Goal: Task Accomplishment & Management: Manage account settings

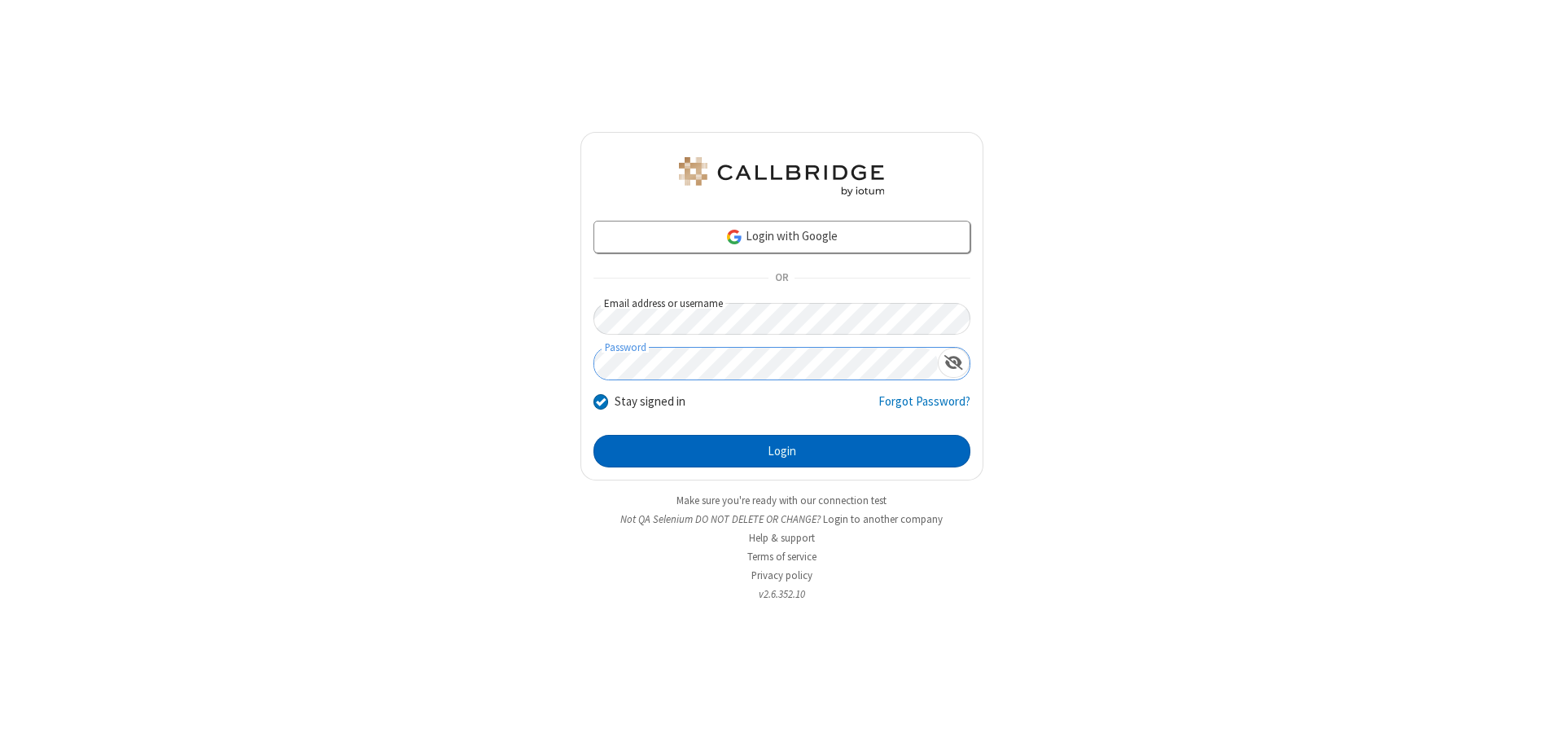
click at [781, 451] on button "Login" at bounding box center [781, 451] width 377 height 33
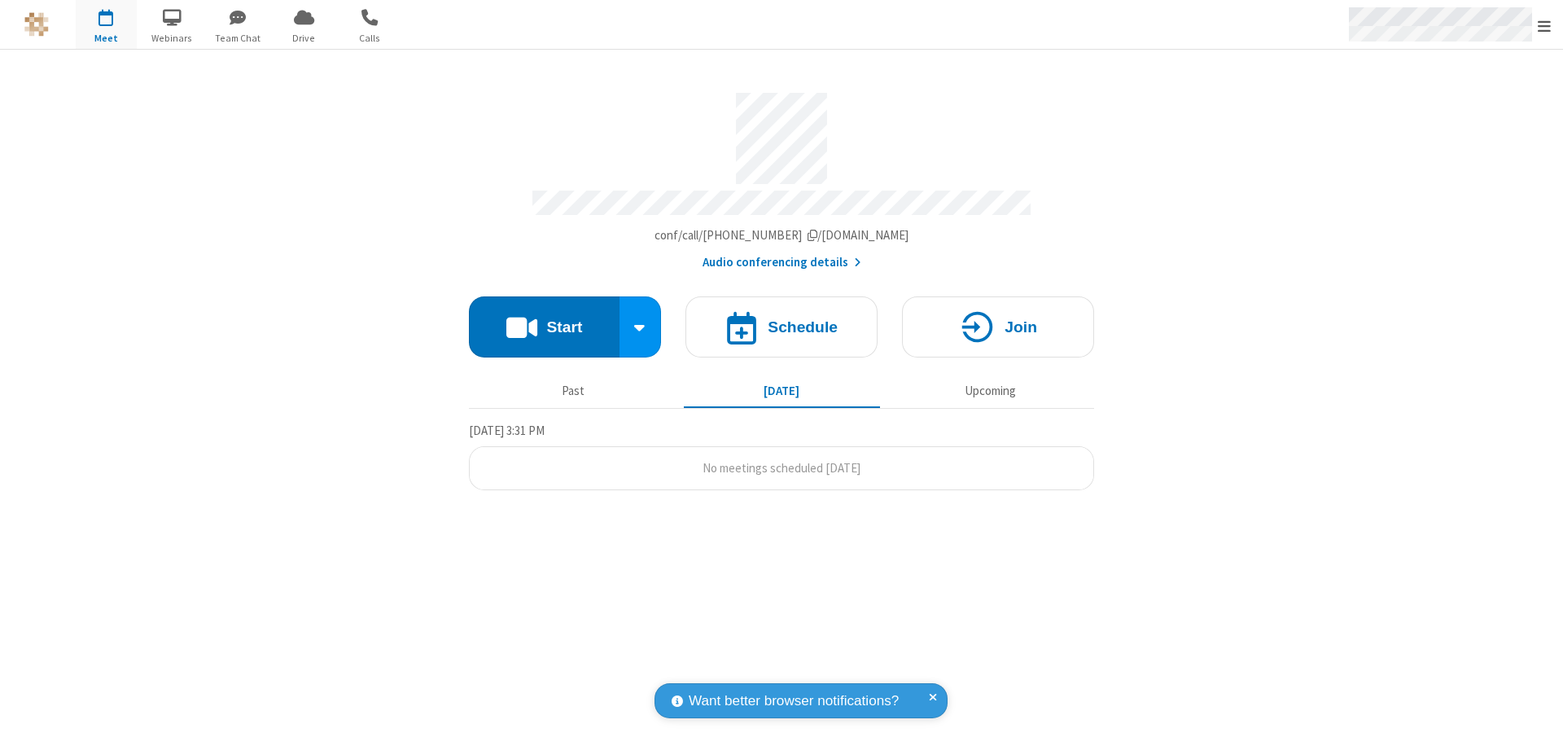
click at [1544, 25] on span "Open menu" at bounding box center [1544, 26] width 13 height 16
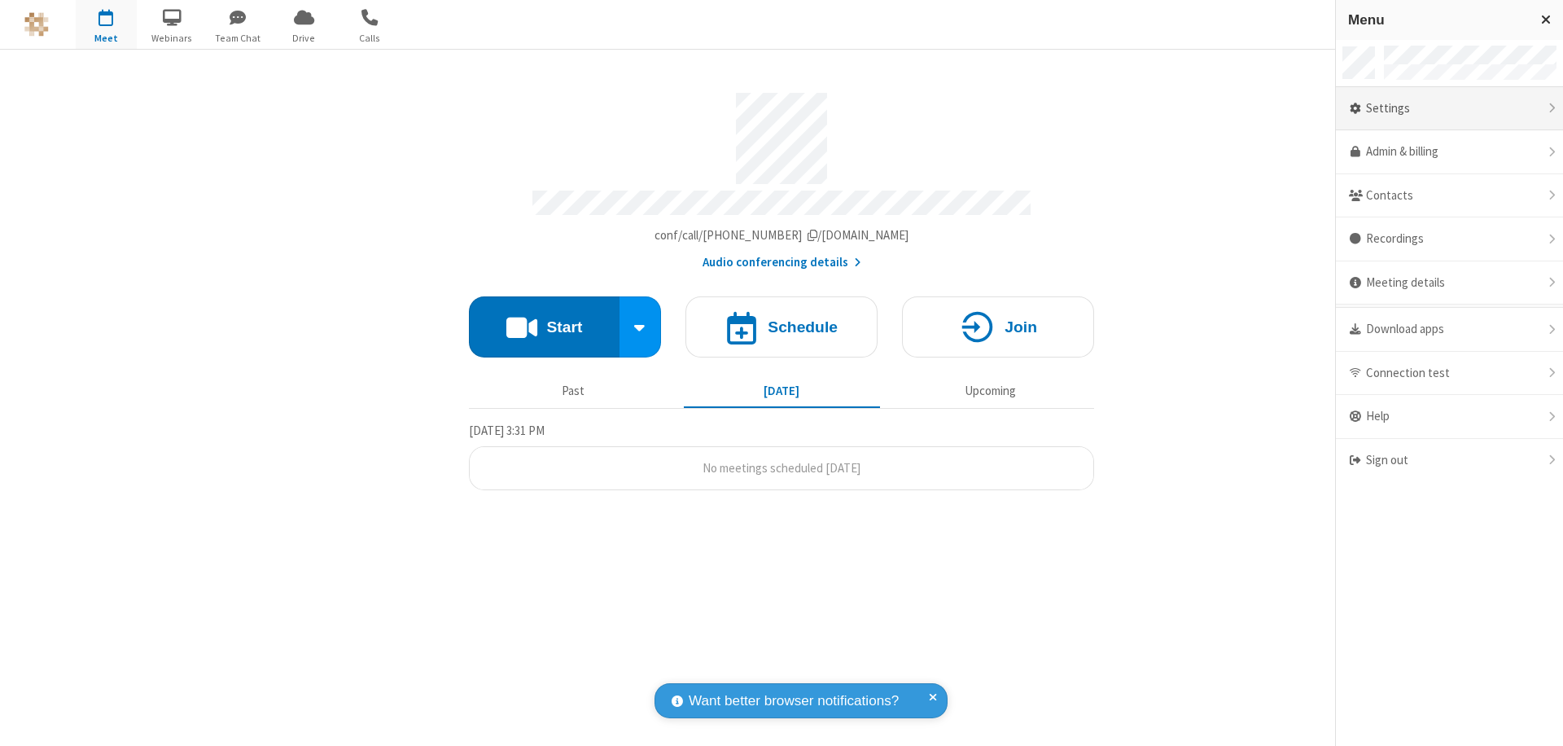
click at [1449, 108] on div "Settings" at bounding box center [1449, 109] width 227 height 44
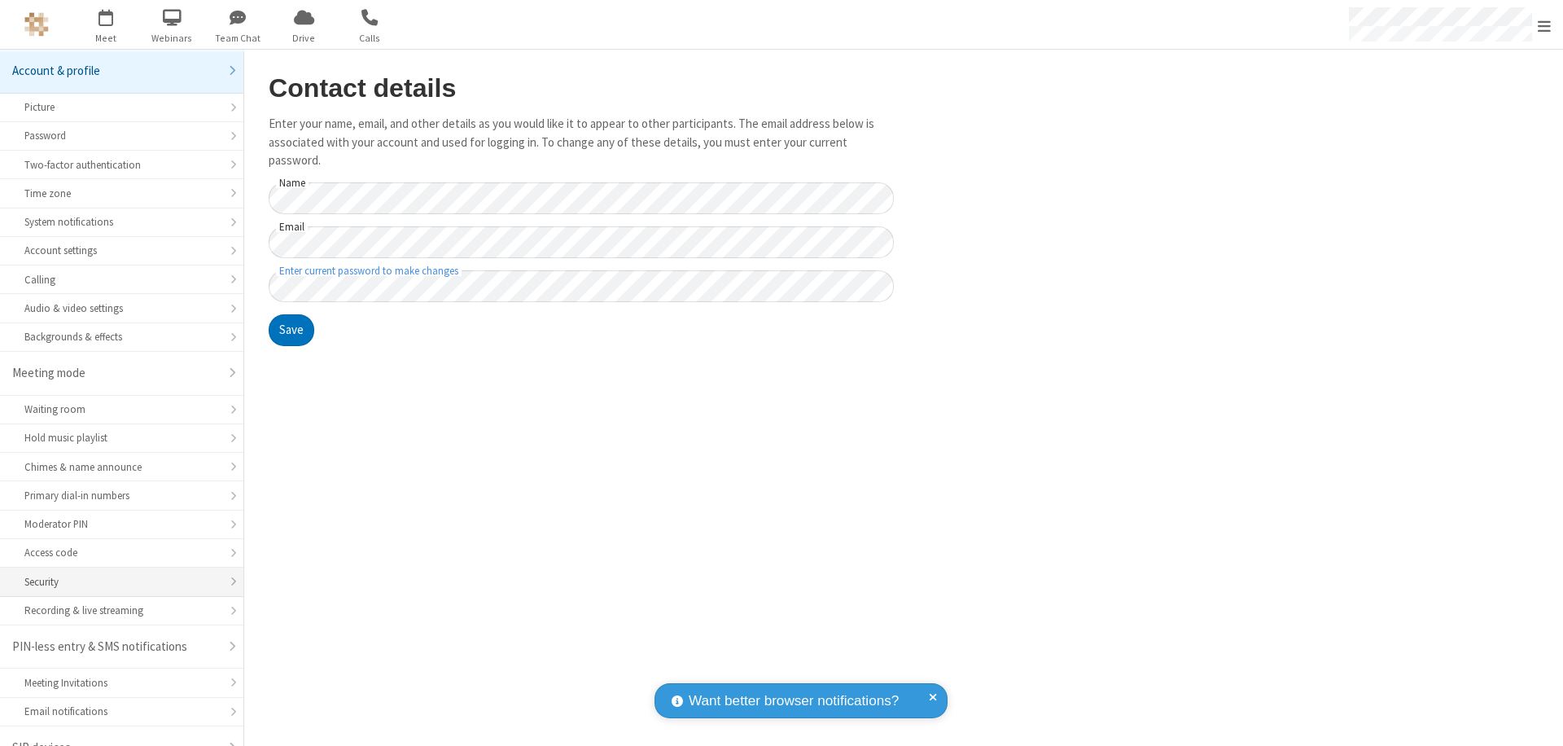
click at [116, 574] on div "Security" at bounding box center [121, 581] width 195 height 15
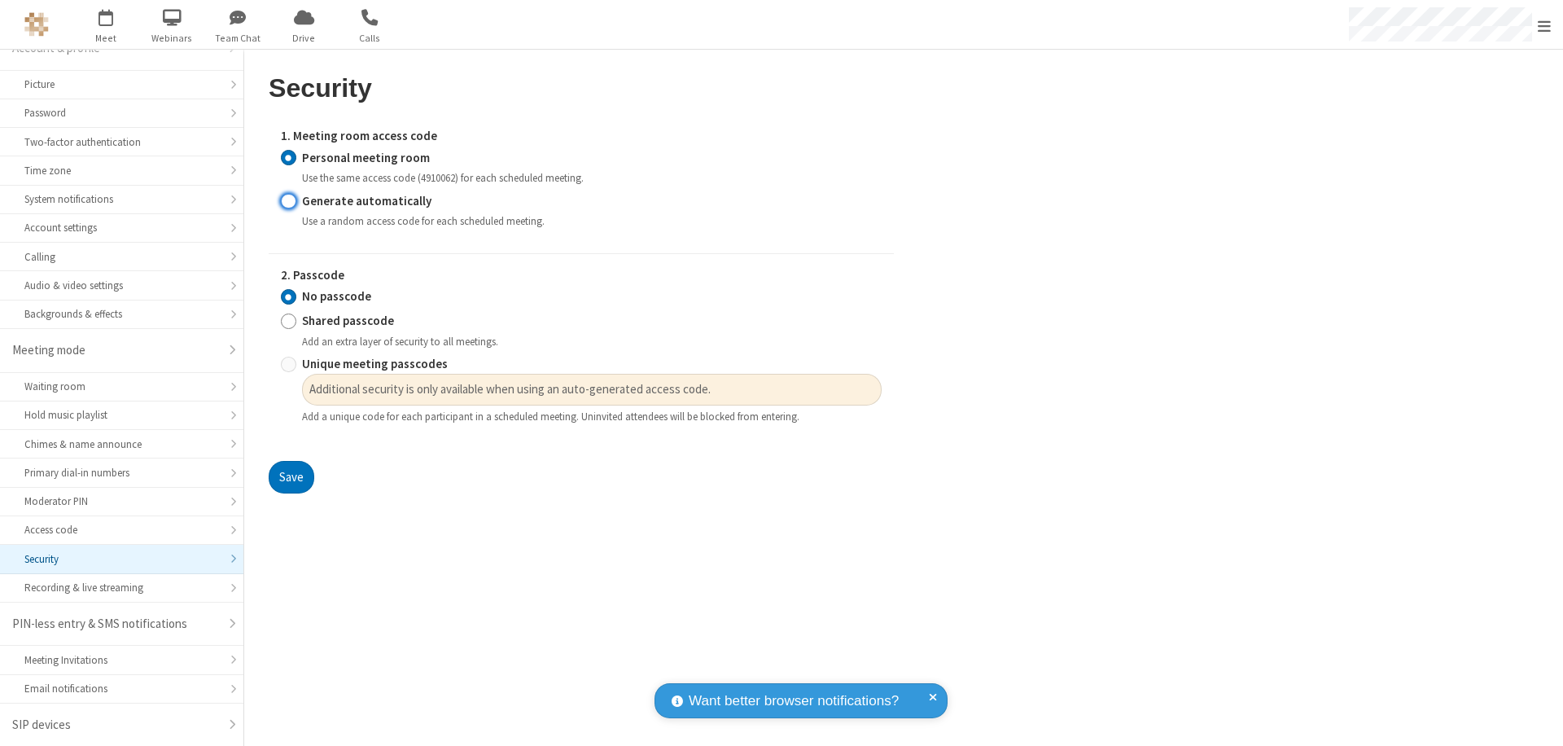
click at [288, 200] on input "Generate automatically" at bounding box center [288, 200] width 15 height 17
radio input "true"
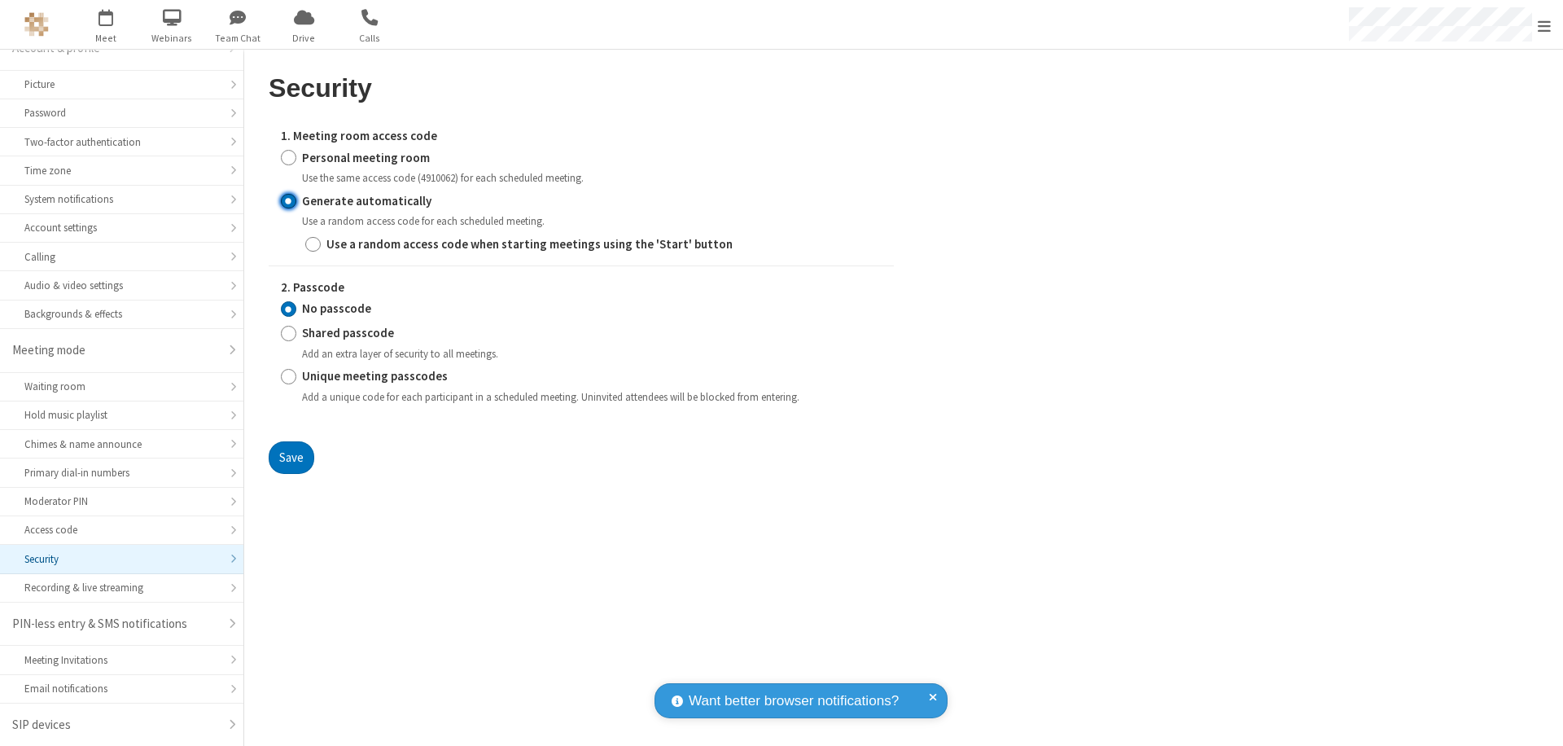
click at [288, 333] on input "Shared passcode" at bounding box center [288, 333] width 15 height 17
radio input "true"
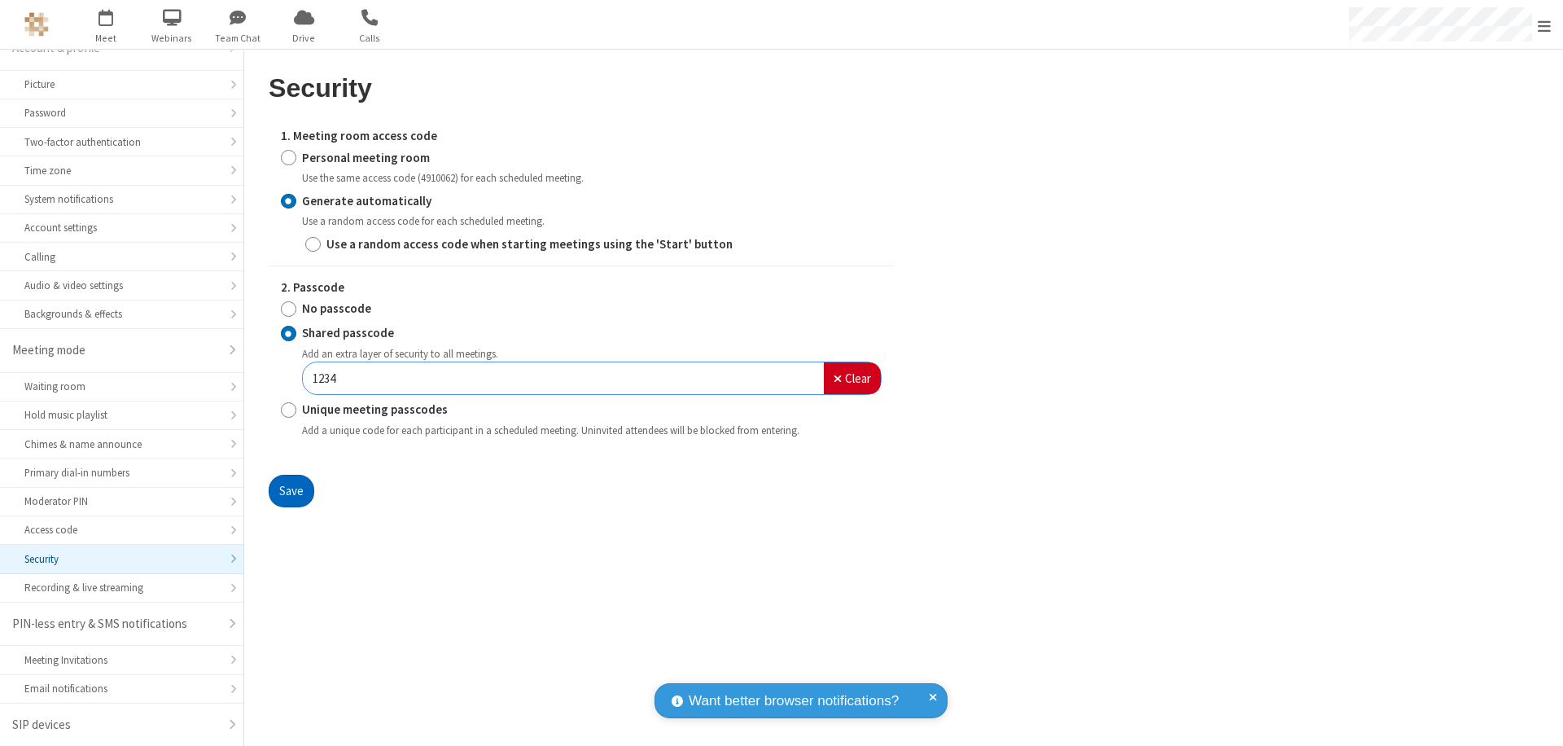
type input "1234"
click at [291, 490] on button "Save" at bounding box center [292, 491] width 46 height 33
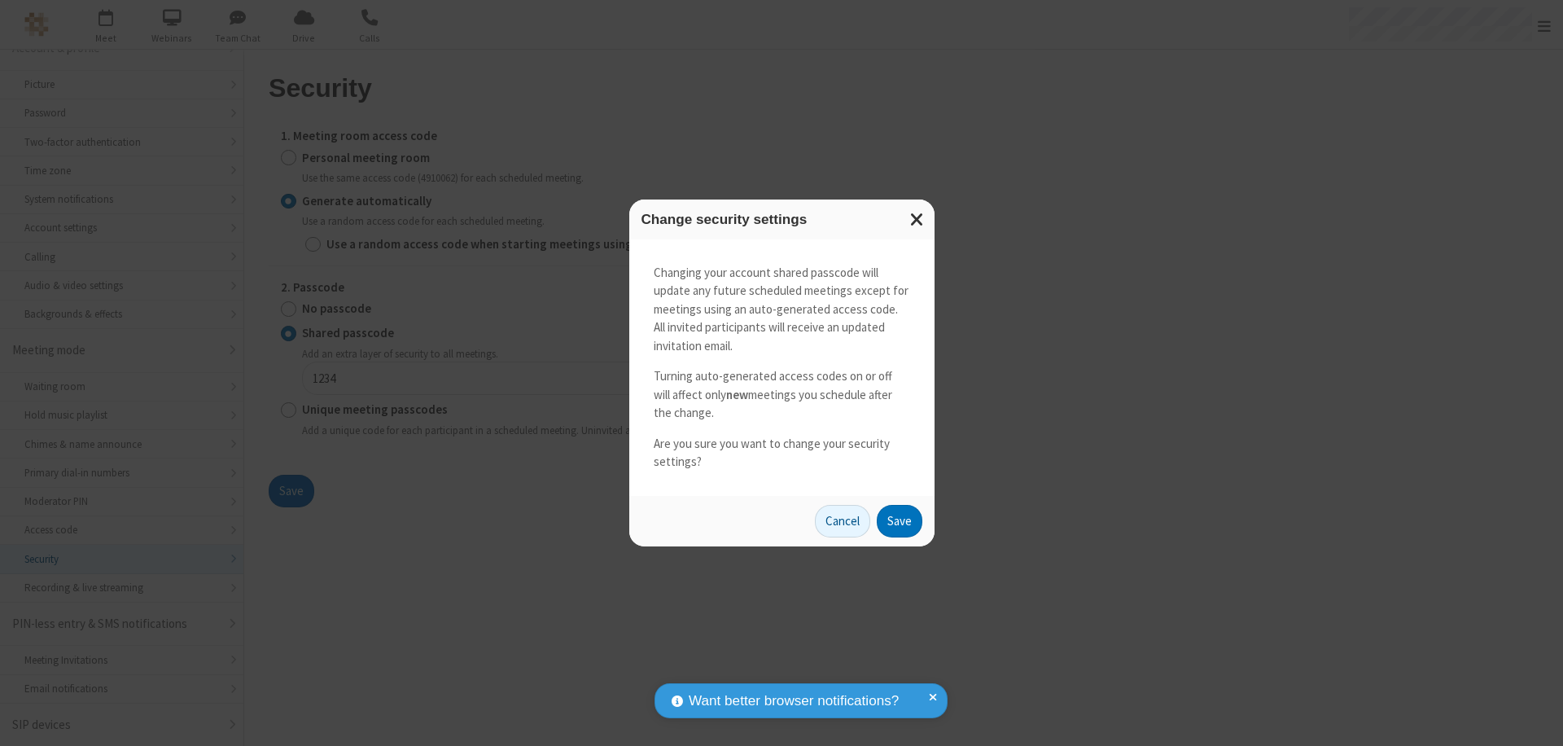
click at [899, 520] on button "Save" at bounding box center [900, 521] width 46 height 33
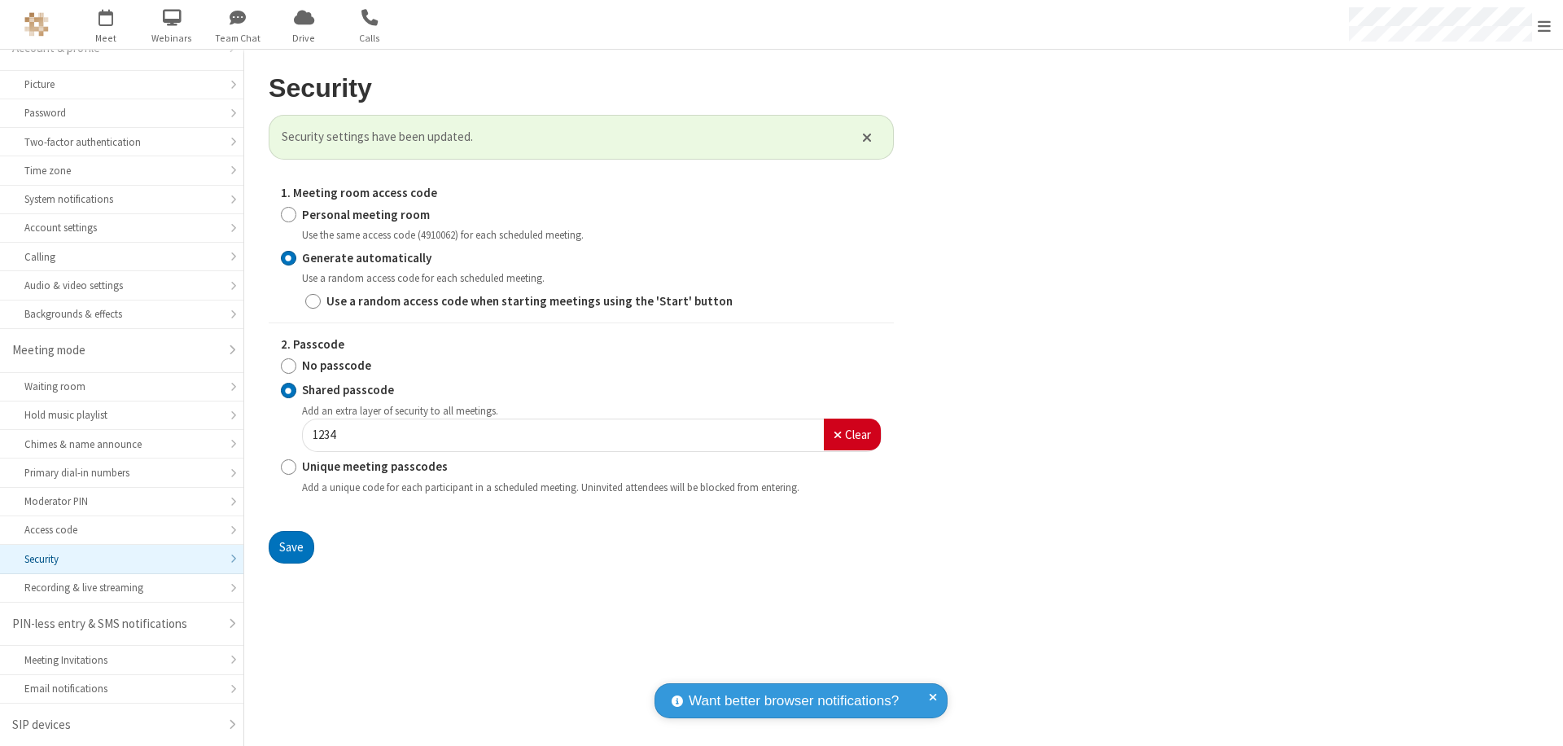
click at [1544, 25] on span "Open menu" at bounding box center [1544, 26] width 13 height 16
click at [106, 24] on span "button" at bounding box center [106, 17] width 61 height 28
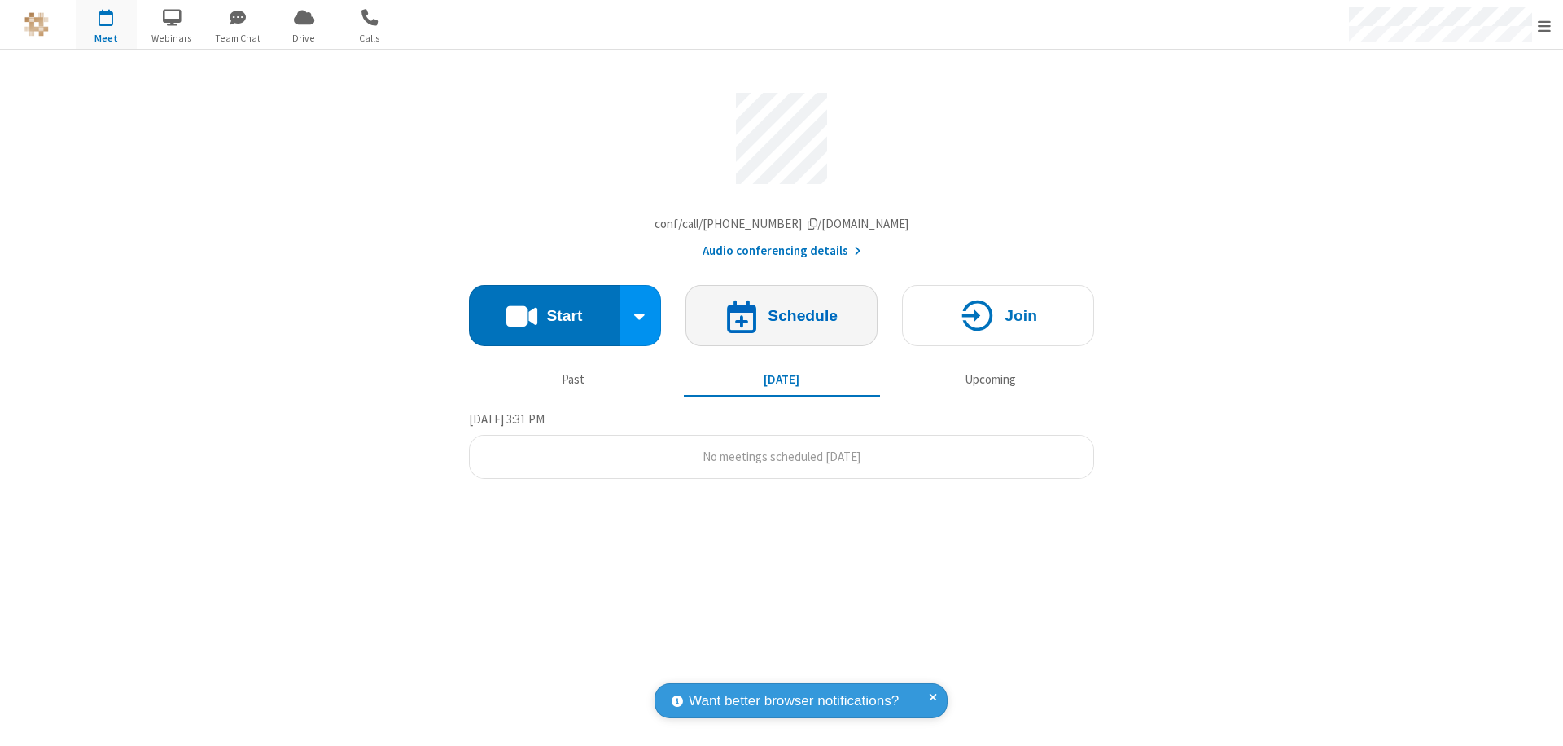
click at [781, 319] on h4 "Schedule" at bounding box center [803, 315] width 70 height 15
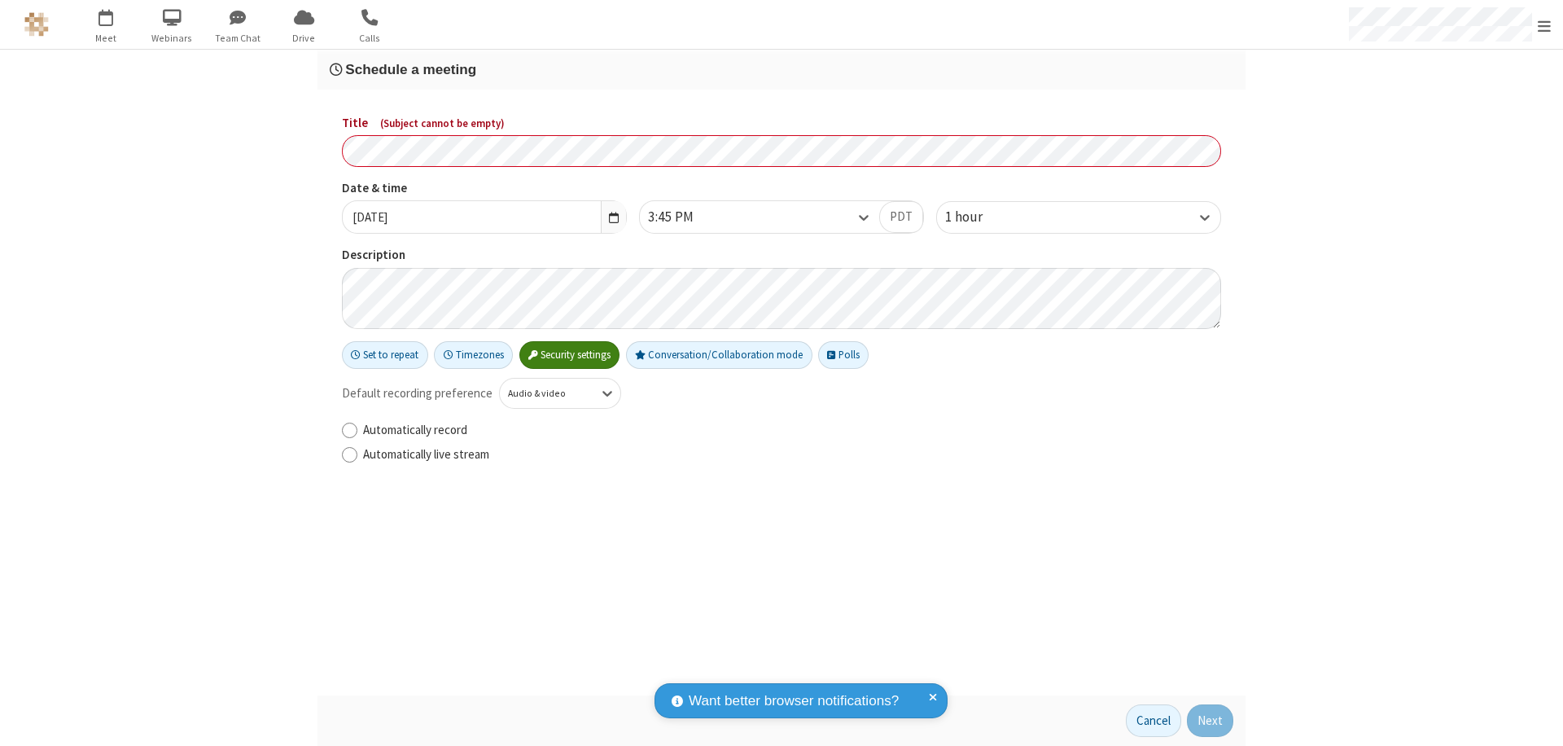
click at [781, 69] on h3 "Schedule a meeting" at bounding box center [781, 69] width 903 height 15
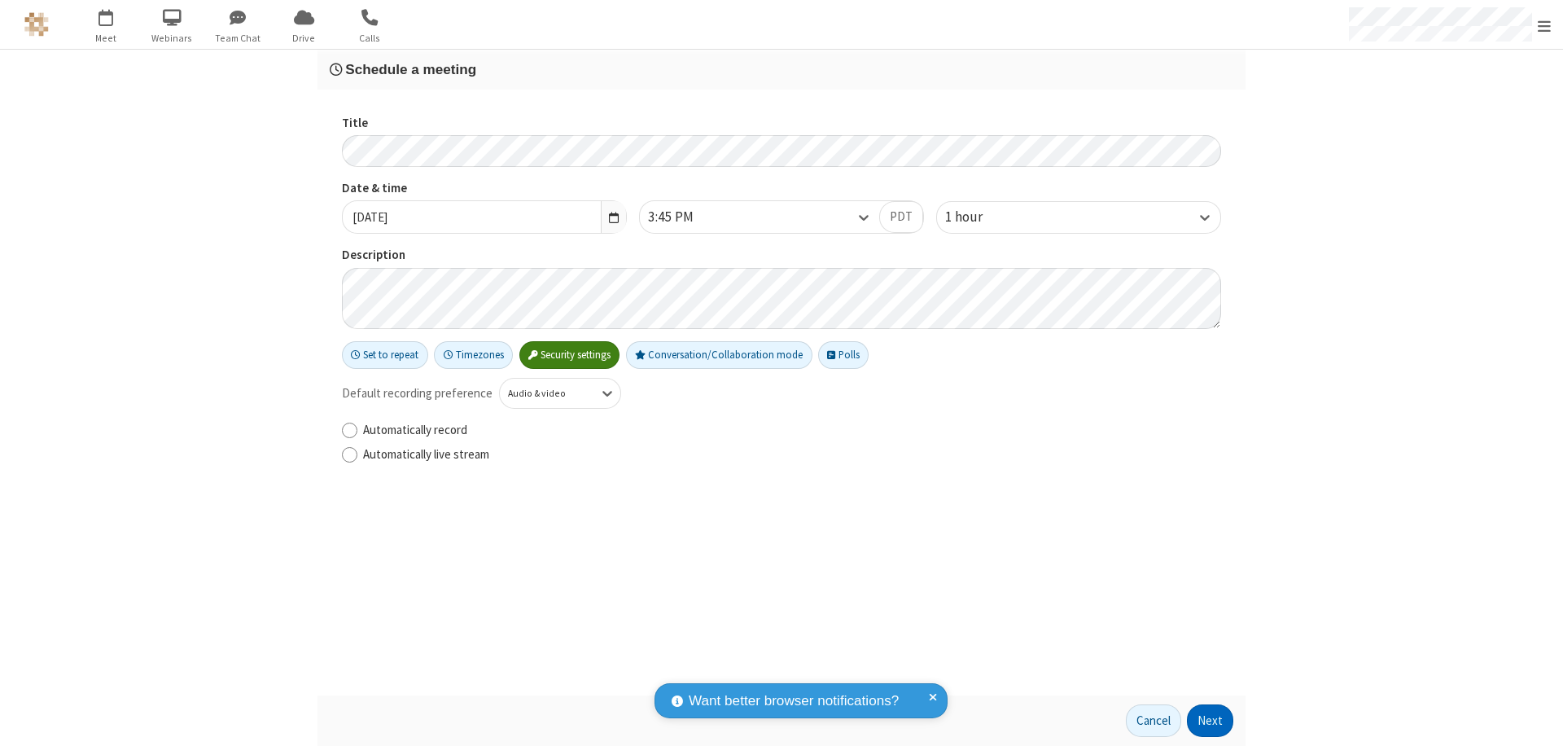
click at [1210, 720] on button "Next" at bounding box center [1210, 720] width 46 height 33
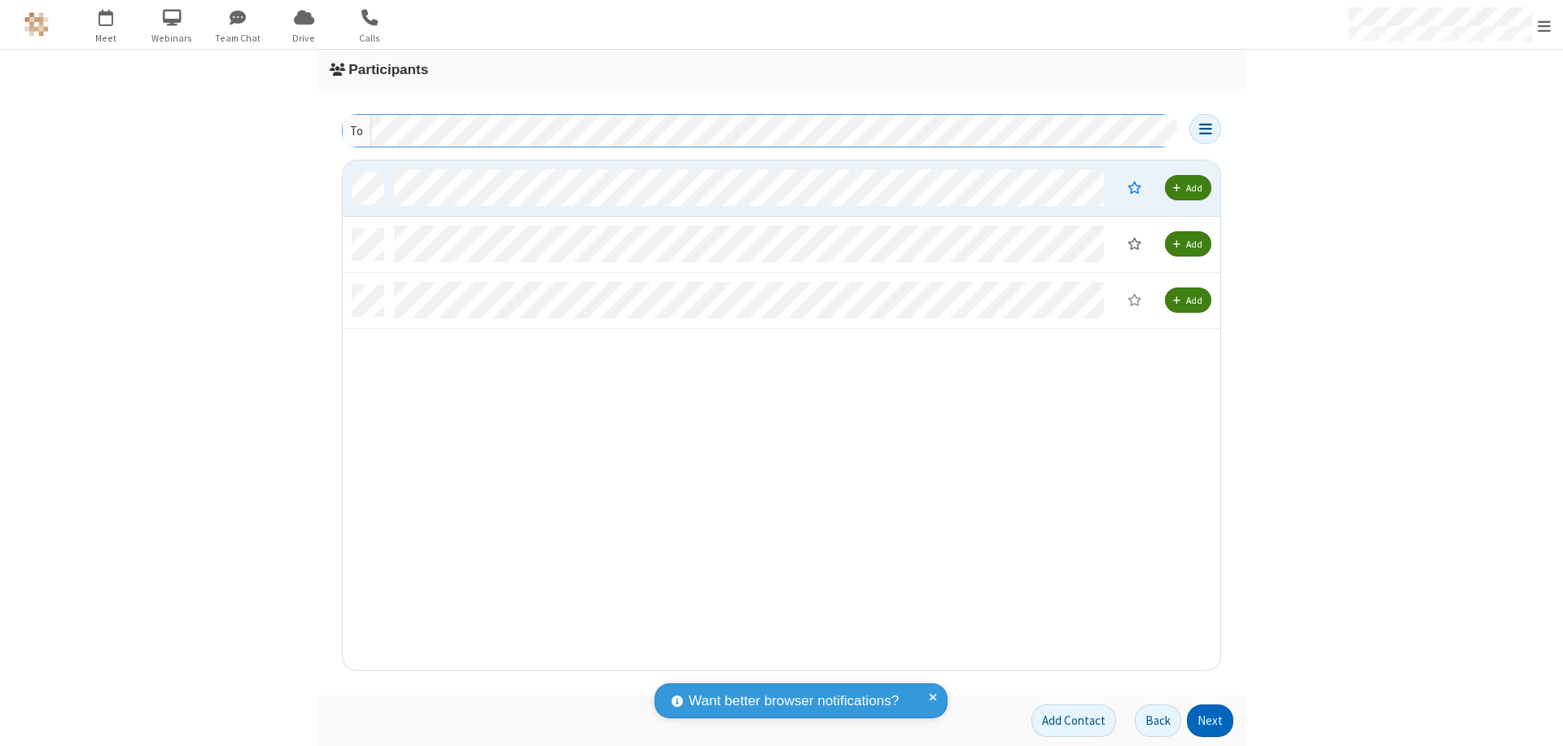
click at [1210, 720] on button "Next" at bounding box center [1210, 720] width 46 height 33
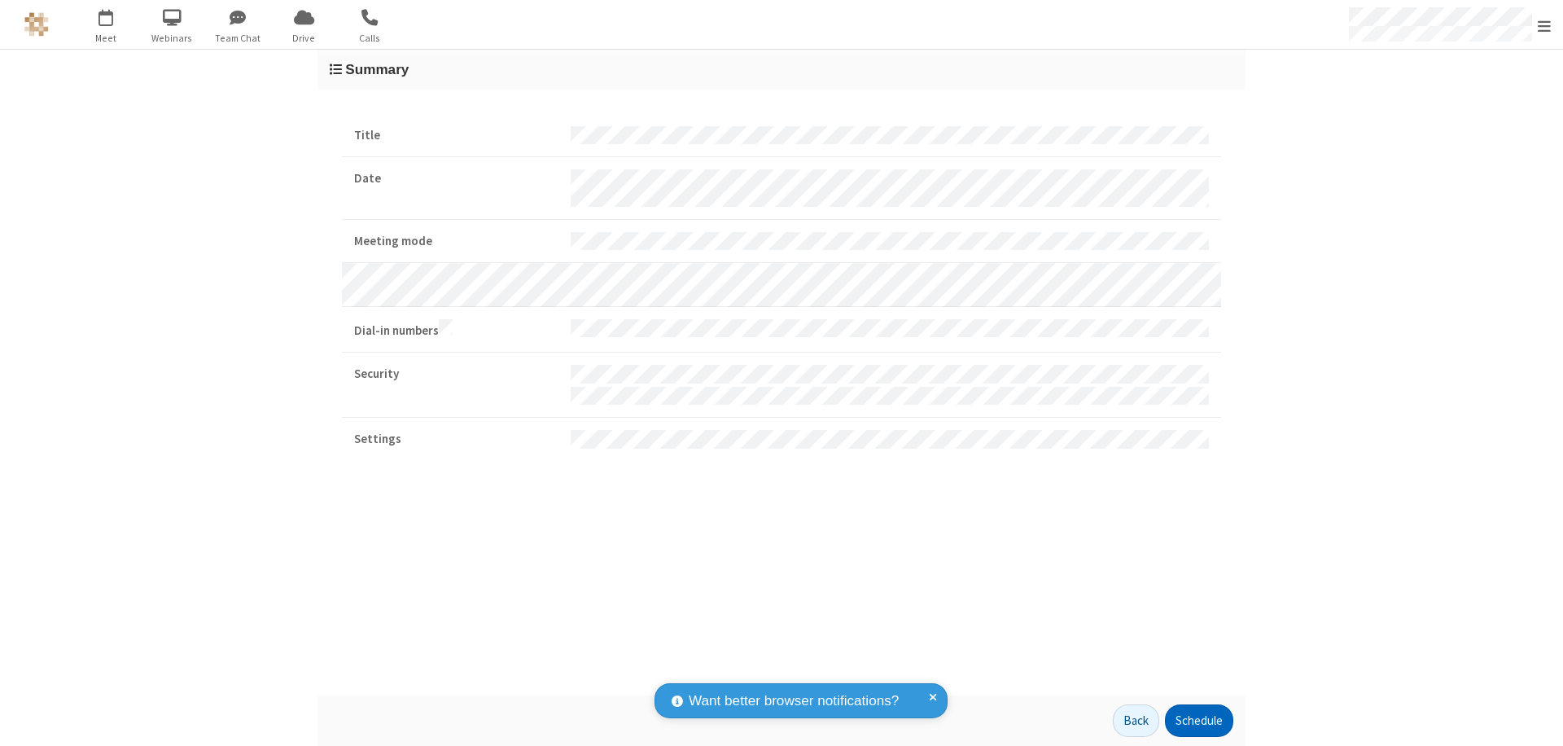
click at [1198, 720] on button "Schedule" at bounding box center [1199, 720] width 68 height 33
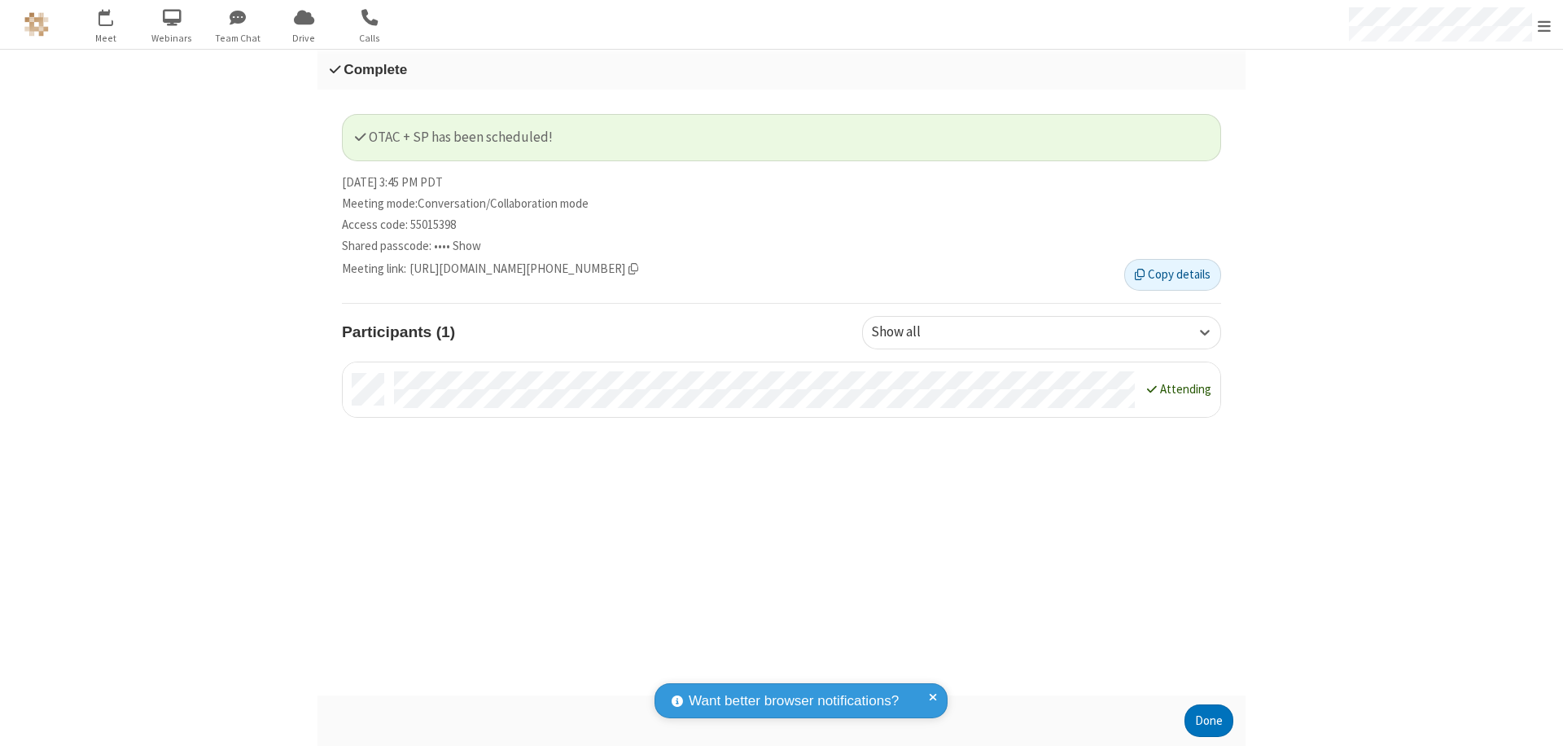
click at [1544, 24] on span "Open menu" at bounding box center [1544, 26] width 13 height 16
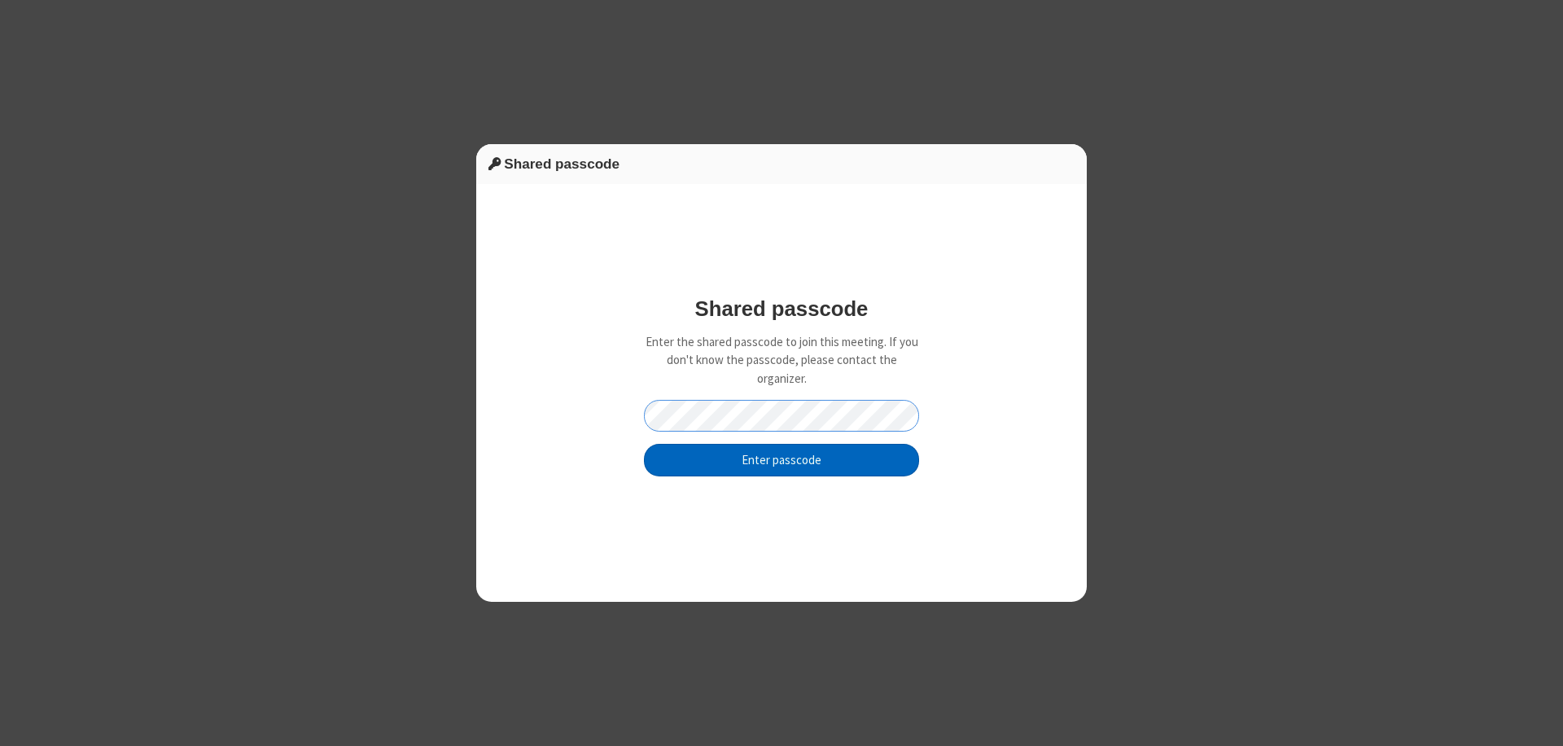
click at [781, 459] on button "Enter passcode" at bounding box center [781, 460] width 275 height 33
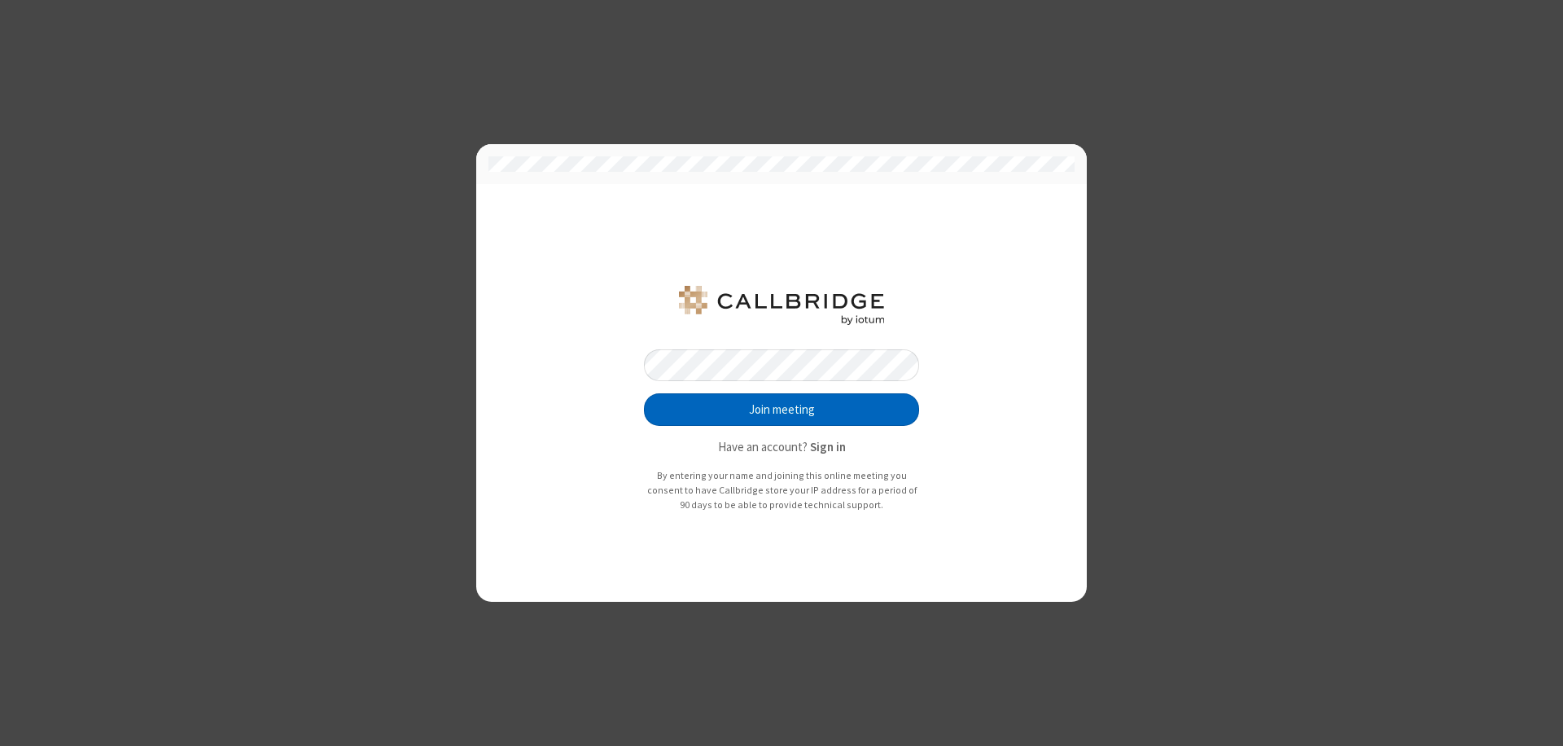
click at [781, 409] on button "Join meeting" at bounding box center [781, 409] width 275 height 33
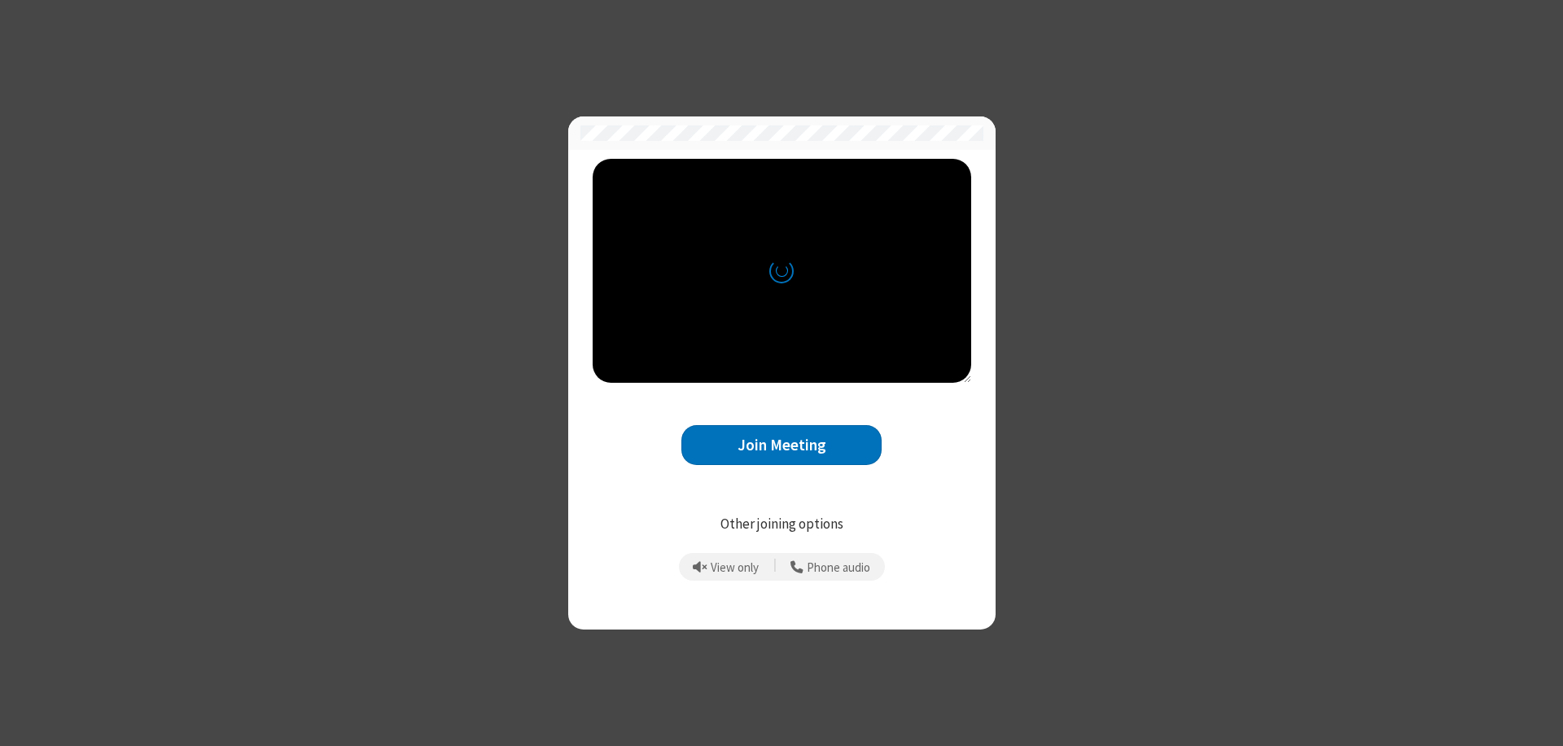
click at [781, 444] on button "Join Meeting" at bounding box center [781, 445] width 200 height 40
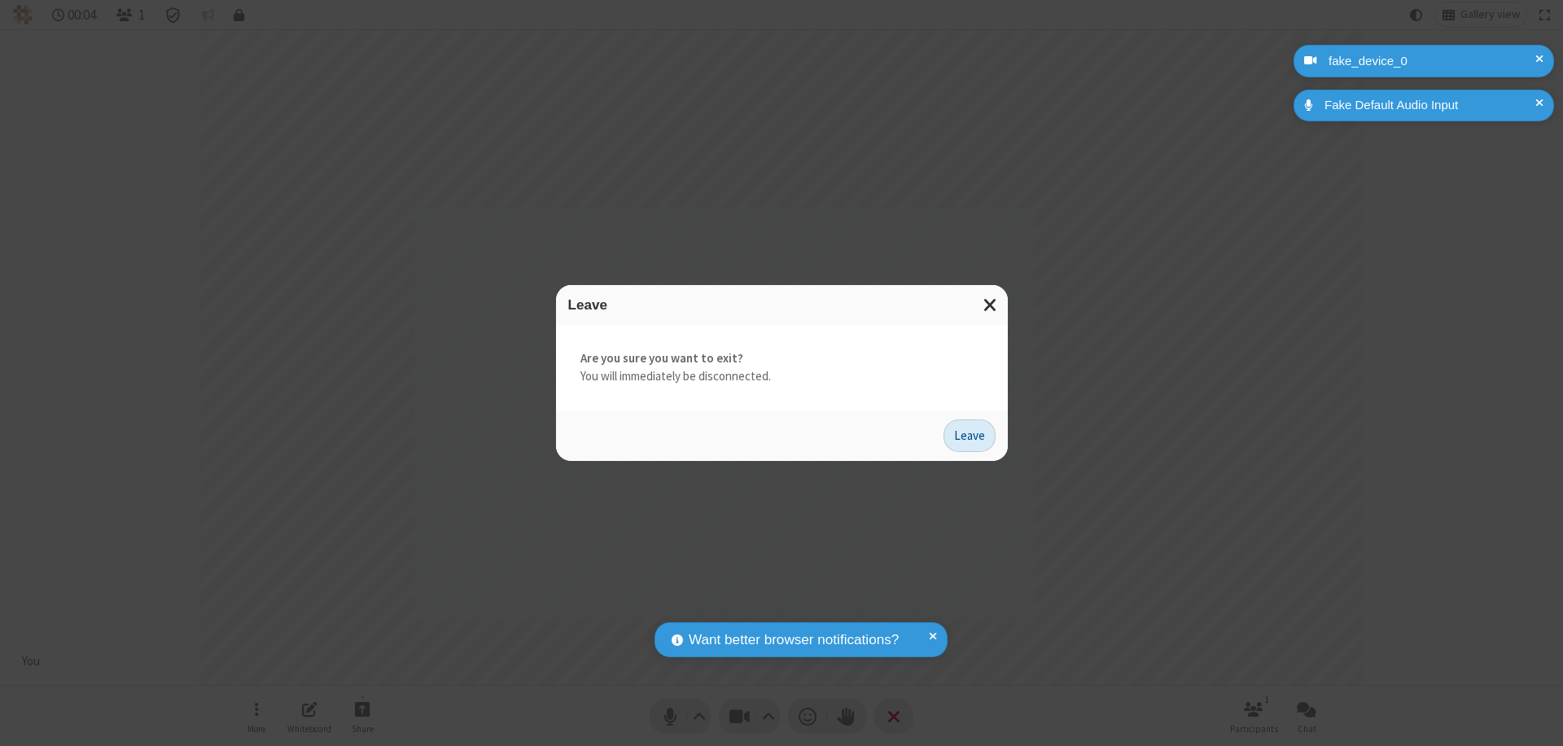
click at [969, 435] on button "Leave" at bounding box center [969, 435] width 52 height 33
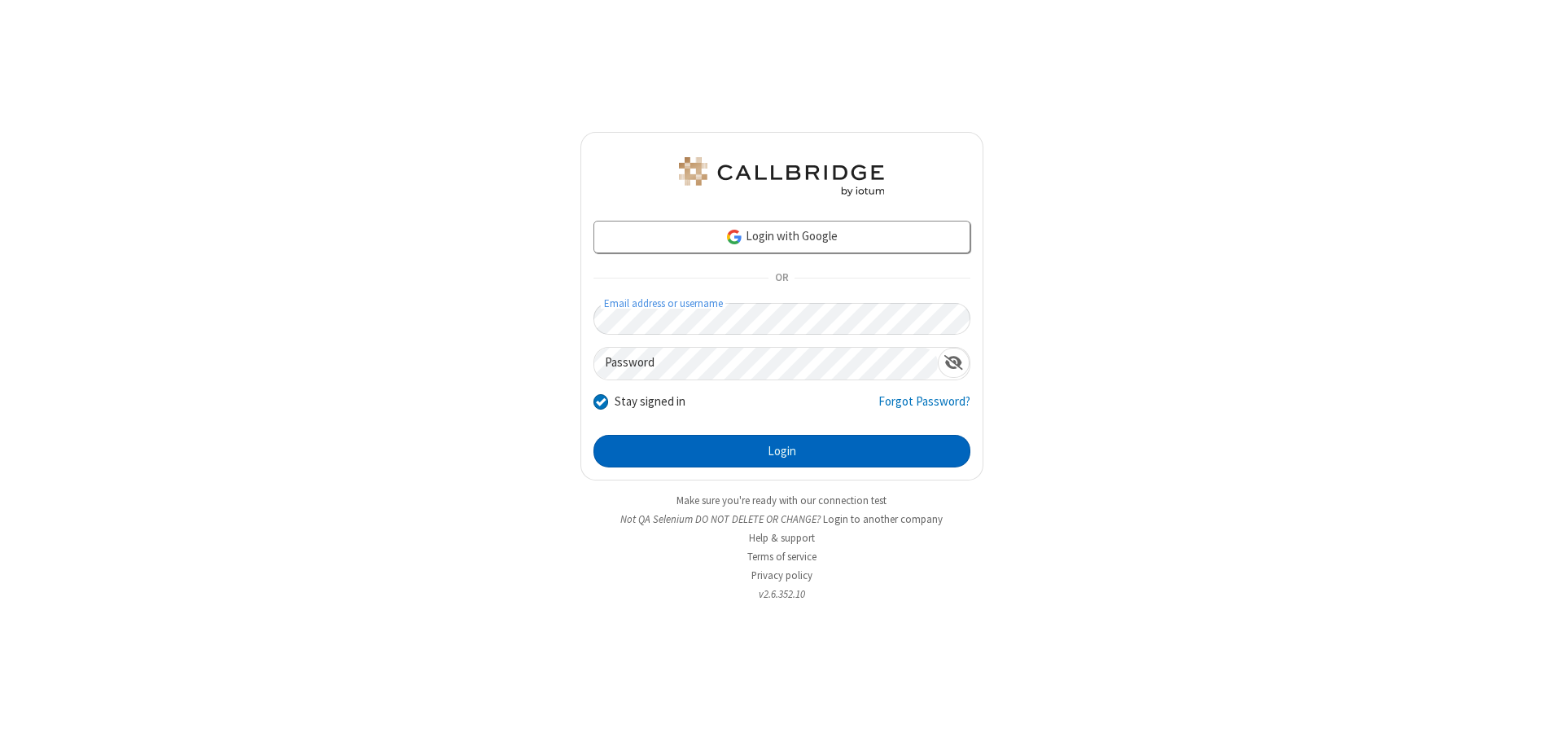
click at [781, 451] on button "Login" at bounding box center [781, 451] width 377 height 33
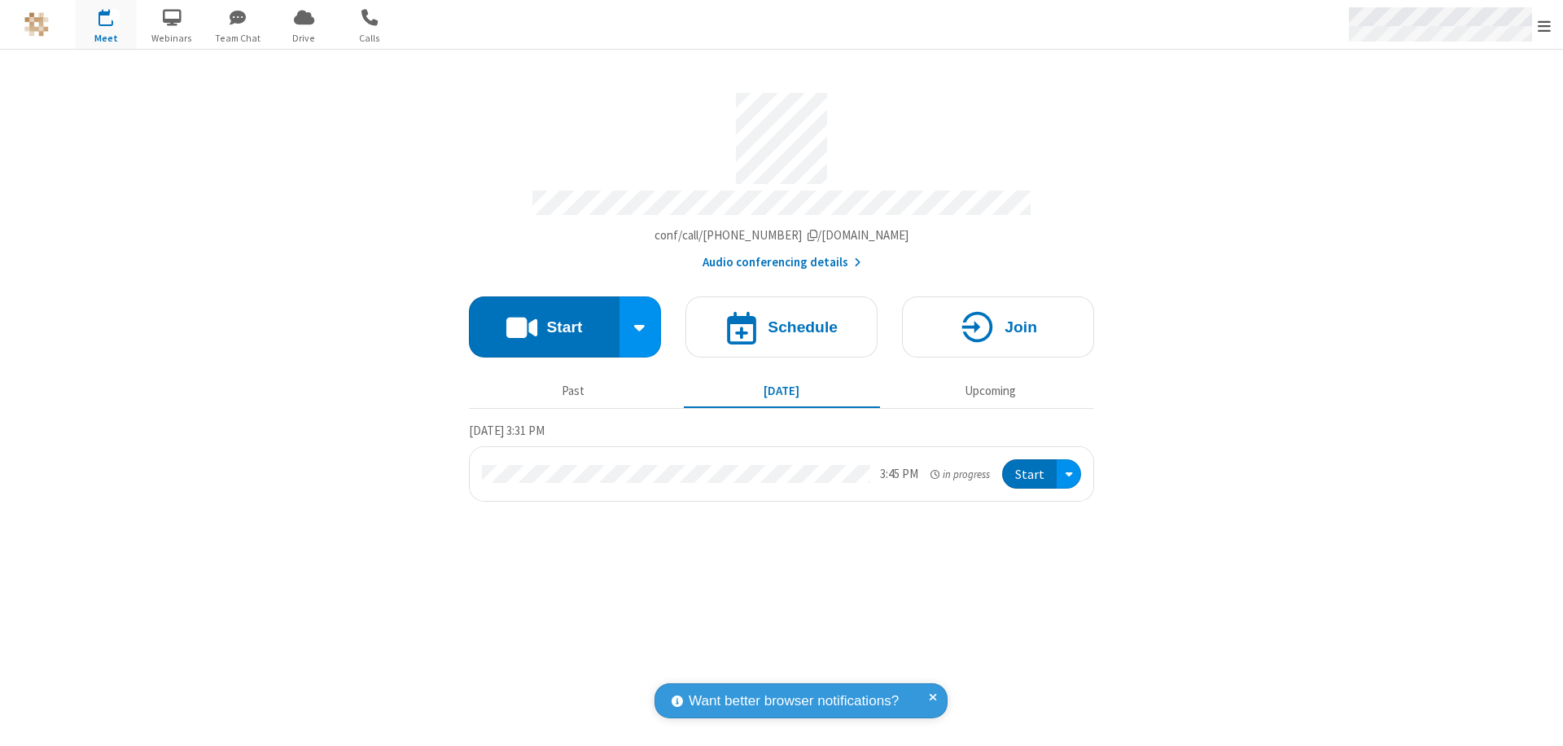
click at [1544, 25] on span "Open menu" at bounding box center [1544, 26] width 13 height 16
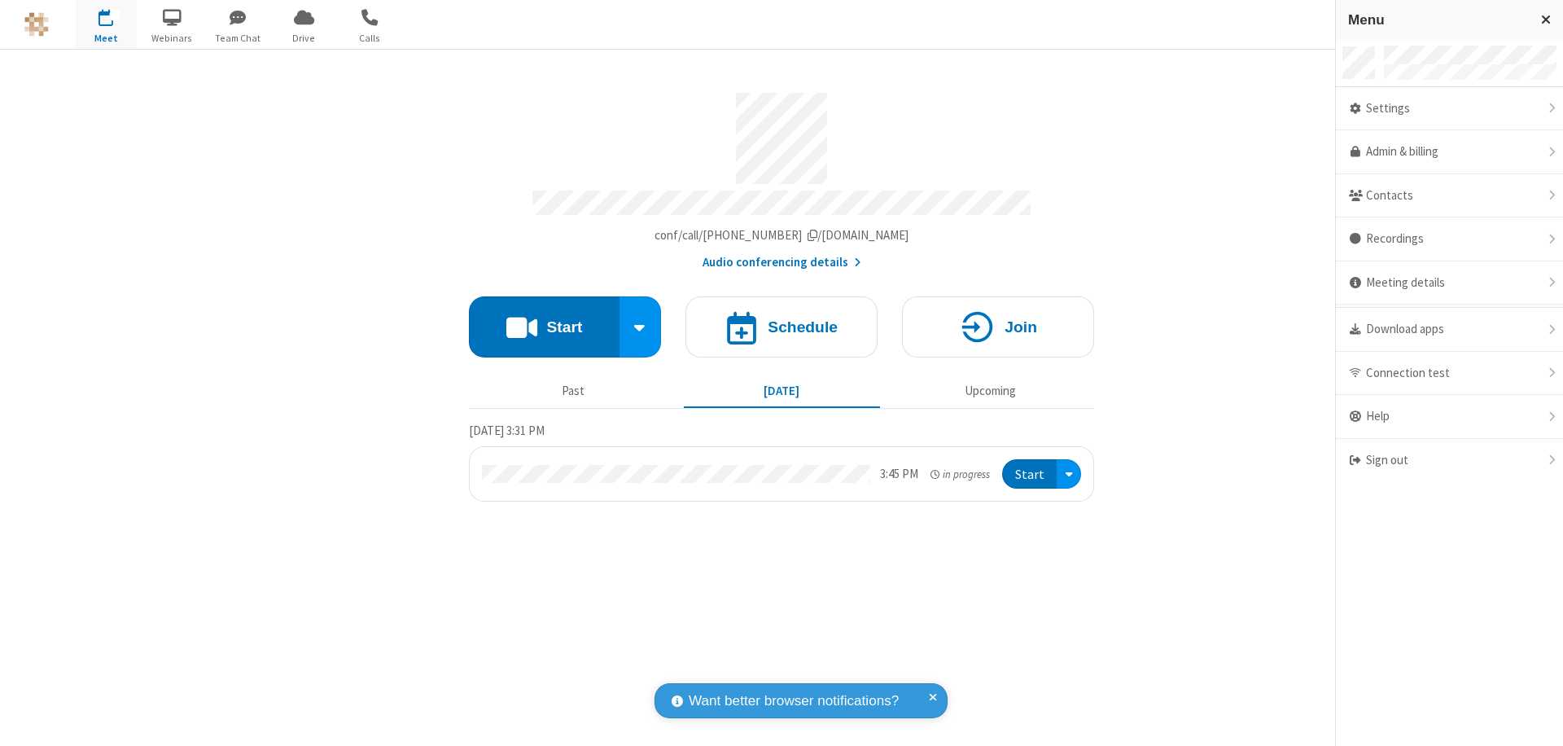
click at [1449, 108] on div "Settings" at bounding box center [1449, 109] width 227 height 44
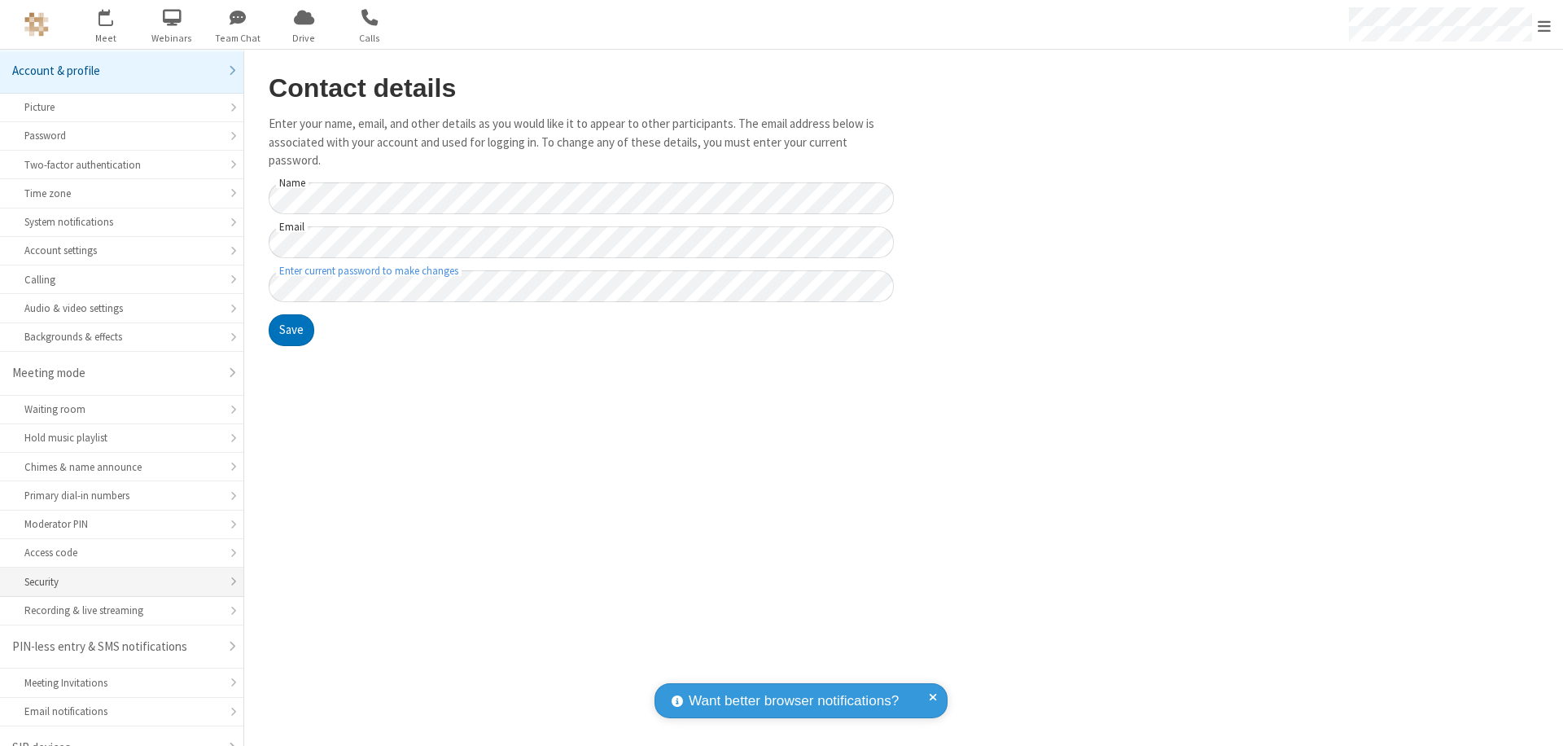
click at [116, 574] on div "Security" at bounding box center [121, 581] width 195 height 15
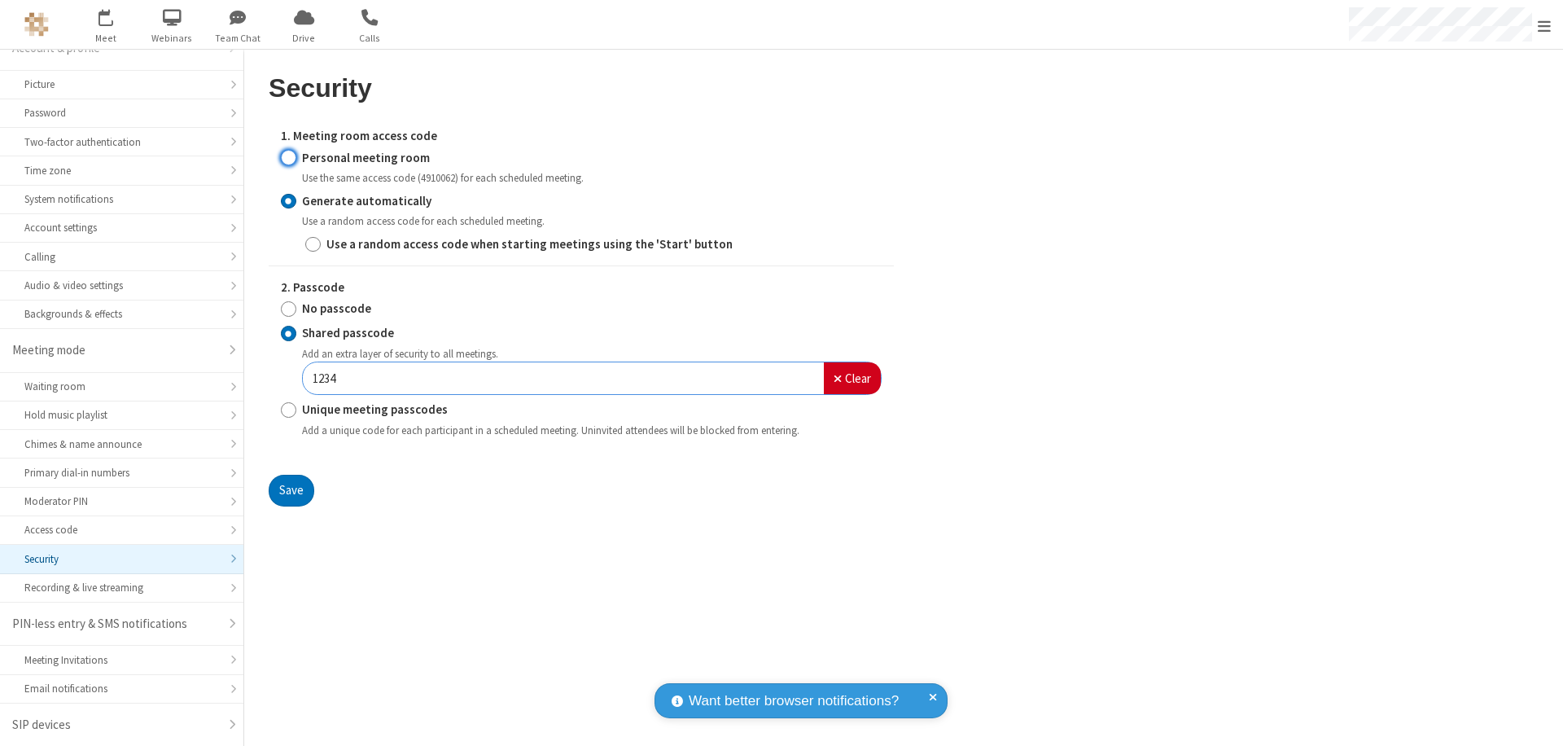
click at [288, 157] on input "Personal meeting room" at bounding box center [288, 157] width 15 height 17
radio input "true"
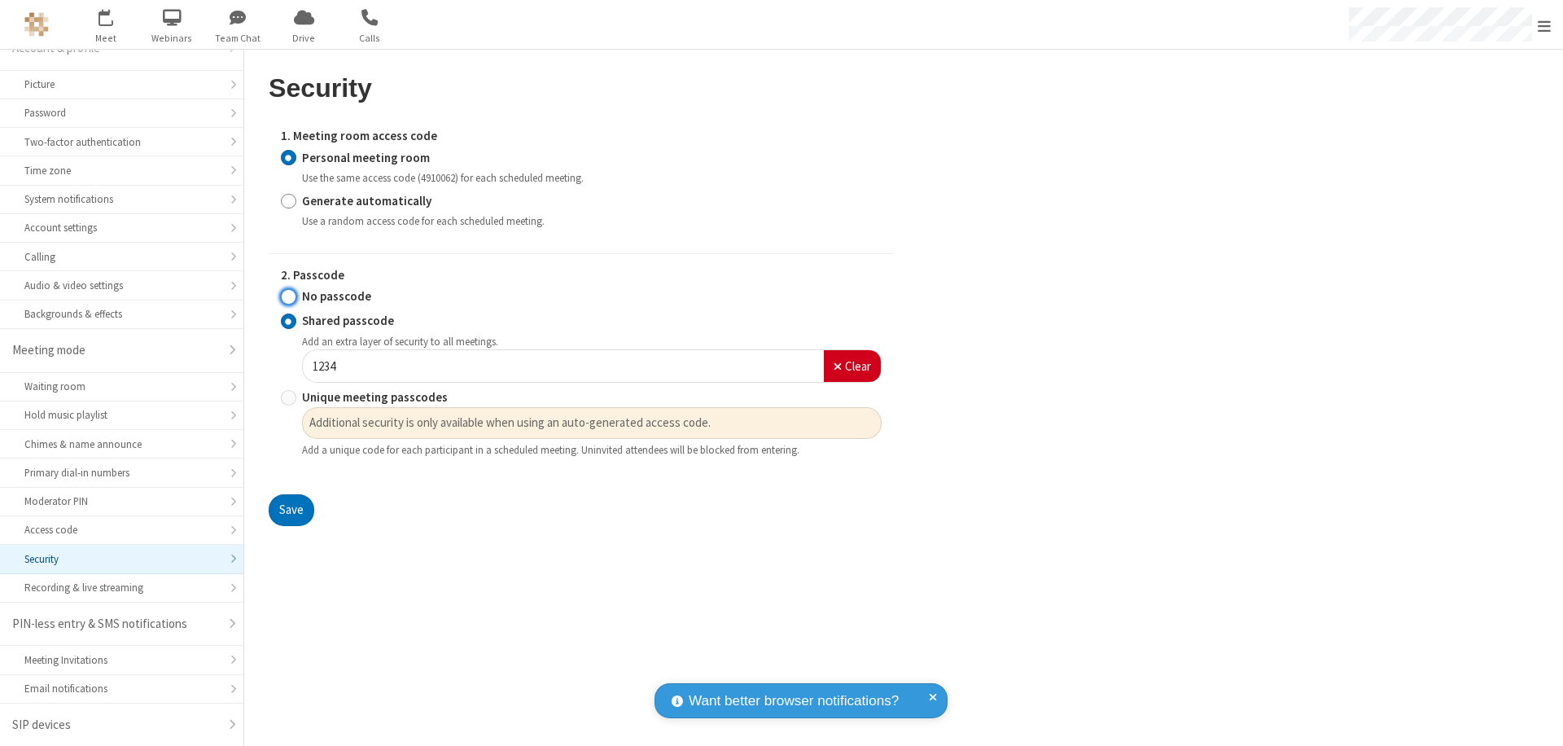
click at [288, 296] on input "No passcode" at bounding box center [288, 296] width 15 height 17
radio input "true"
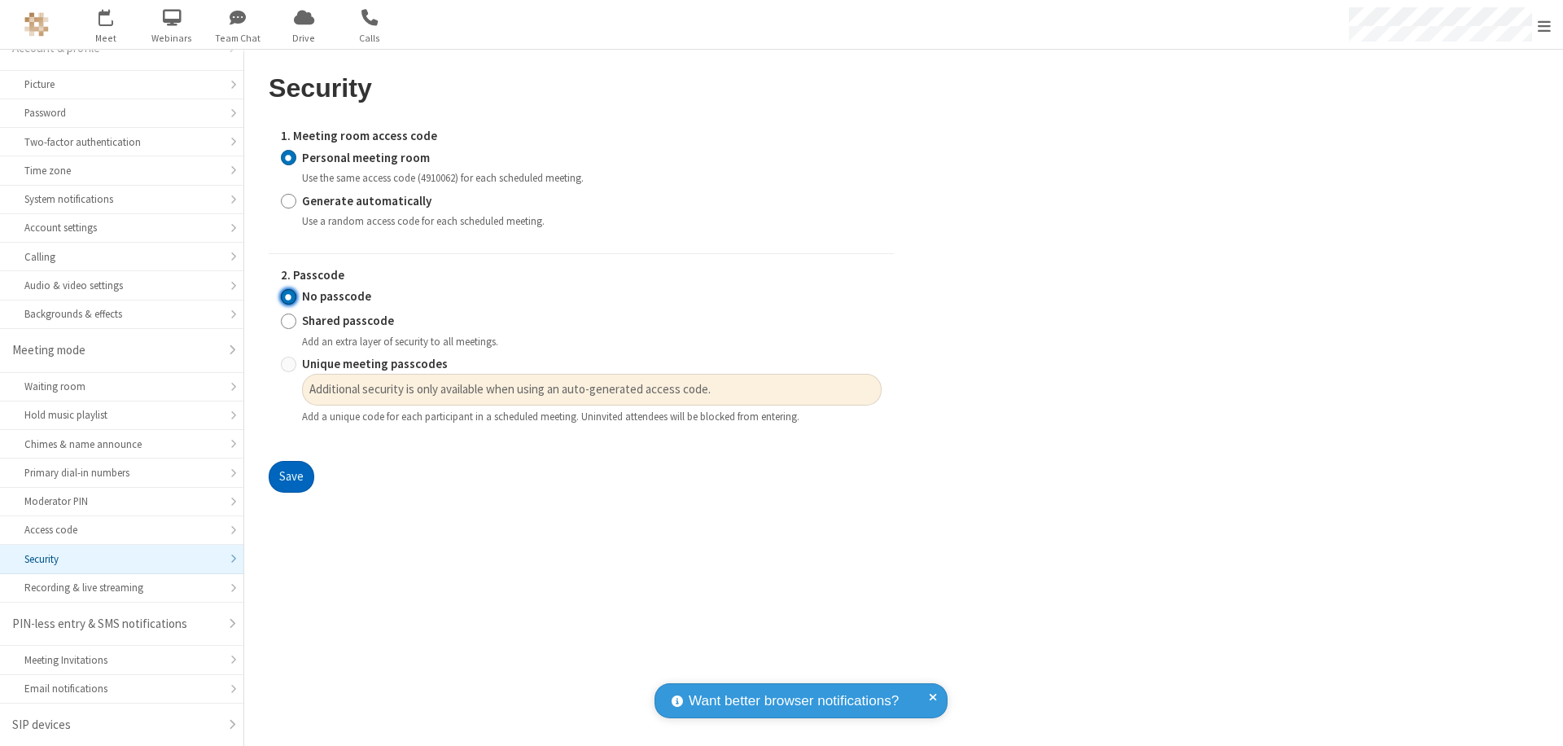
click at [291, 477] on button "Save" at bounding box center [292, 477] width 46 height 33
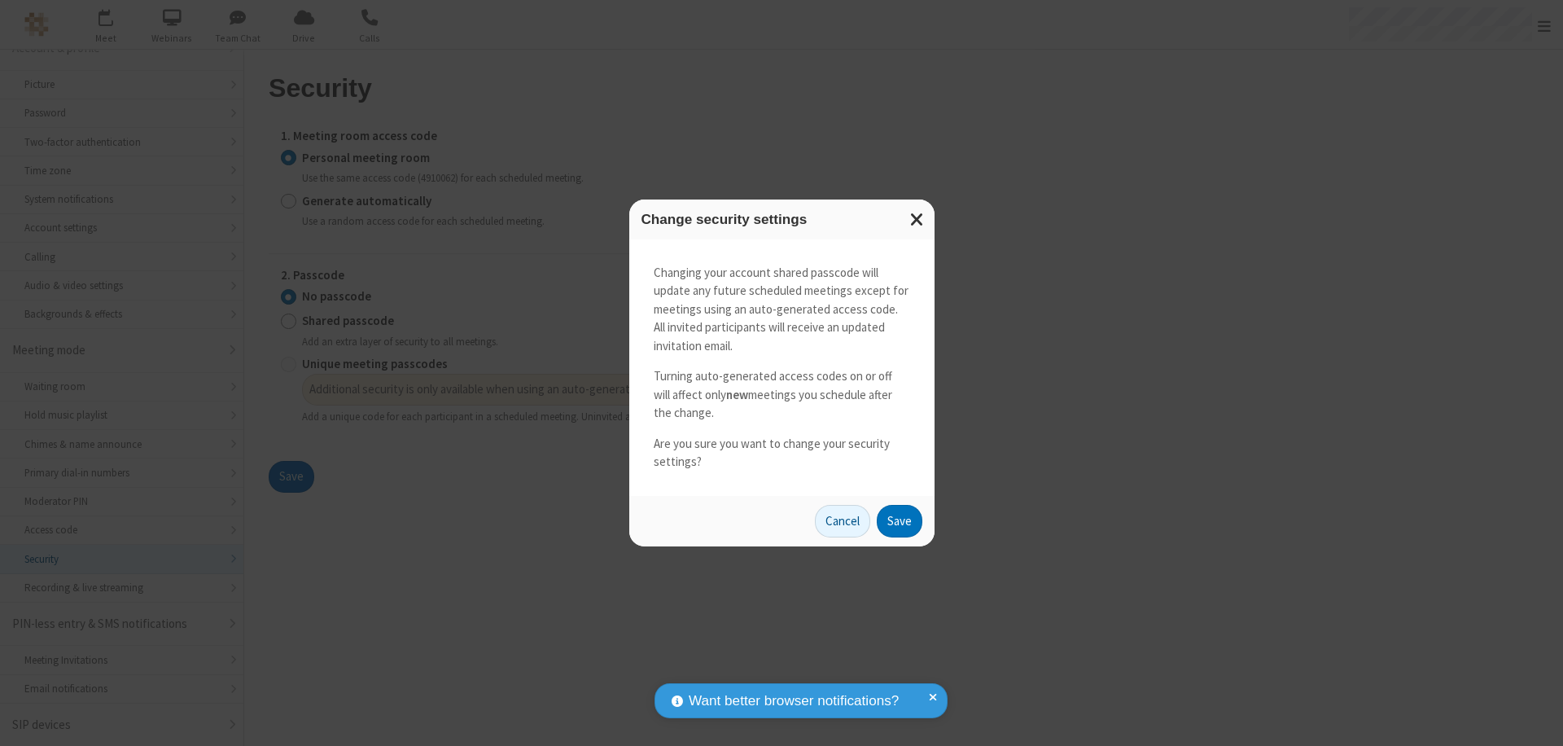
click at [899, 520] on button "Save" at bounding box center [900, 521] width 46 height 33
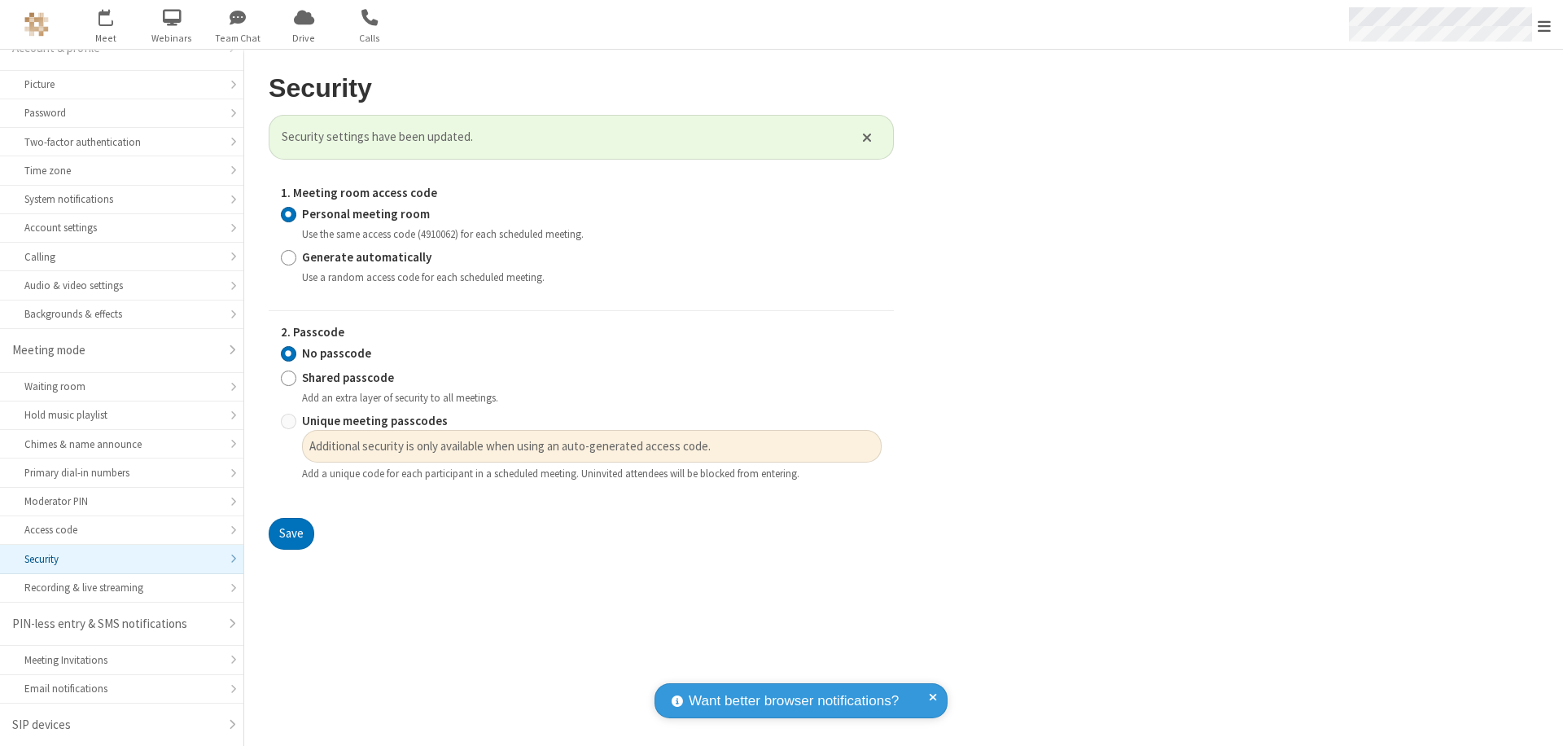
click at [1544, 24] on span "Open menu" at bounding box center [1544, 26] width 13 height 16
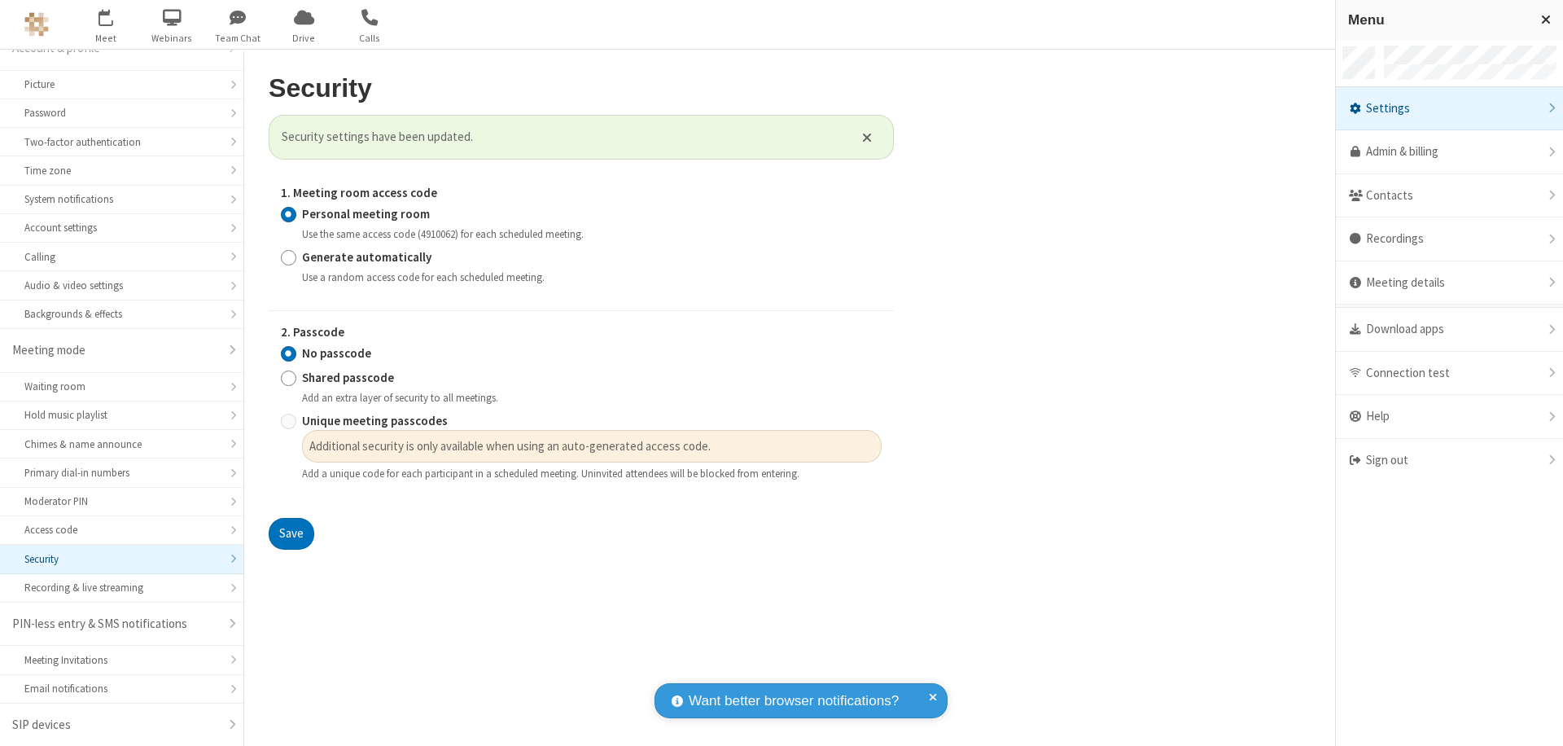
click at [1449, 460] on div "Sign out" at bounding box center [1449, 460] width 227 height 43
